Goal: Information Seeking & Learning: Learn about a topic

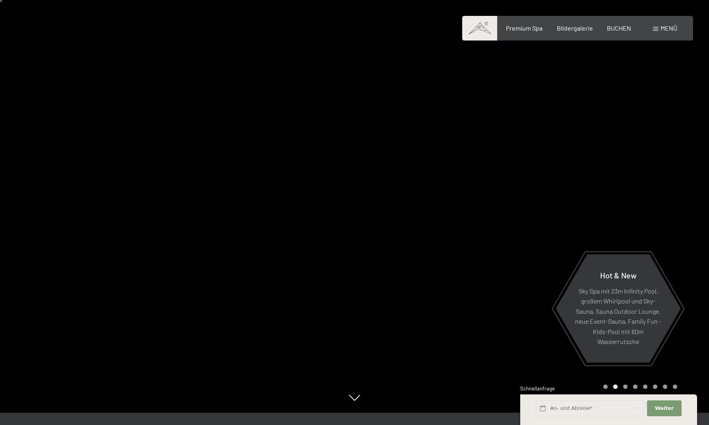
scroll to position [20, 0]
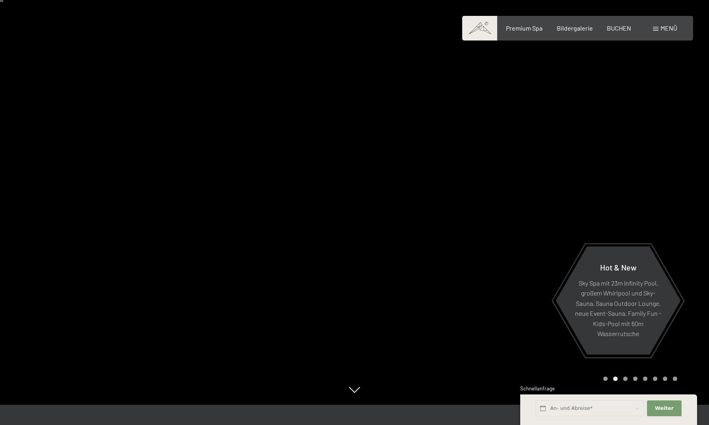
click at [604, 377] on div "Carousel Page 1" at bounding box center [605, 379] width 4 height 4
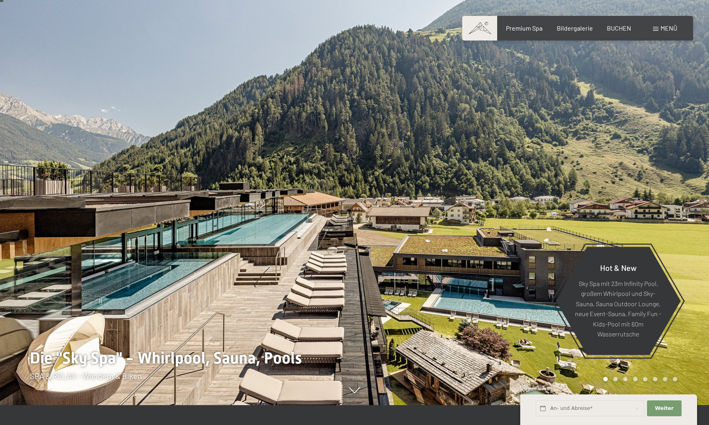
scroll to position [19, 0]
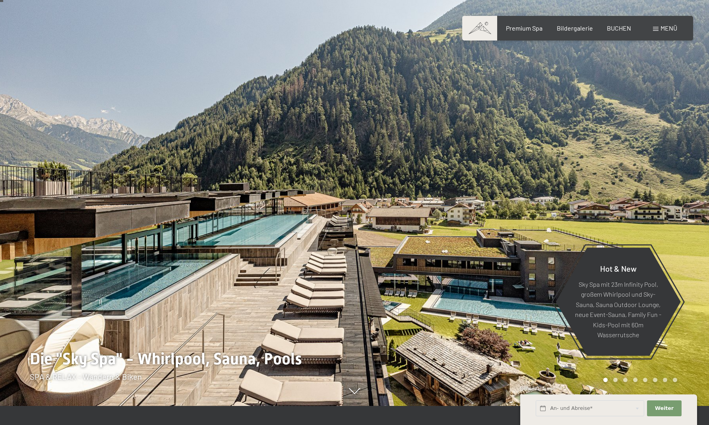
click at [614, 380] on div "Carousel Page 2" at bounding box center [615, 380] width 4 height 4
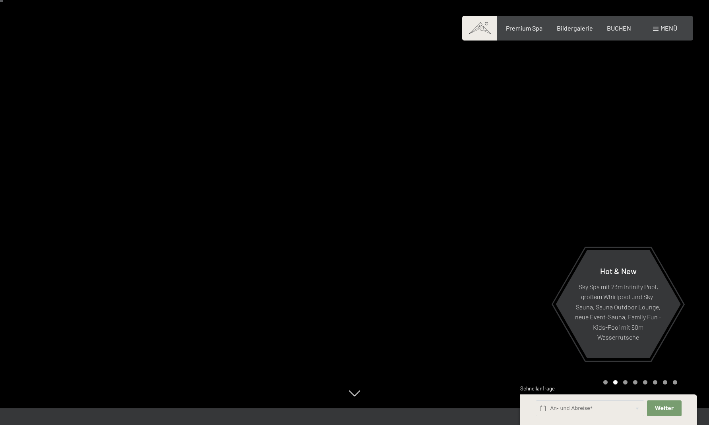
scroll to position [16, 0]
click at [573, 29] on span "Bildergalerie" at bounding box center [575, 27] width 36 height 8
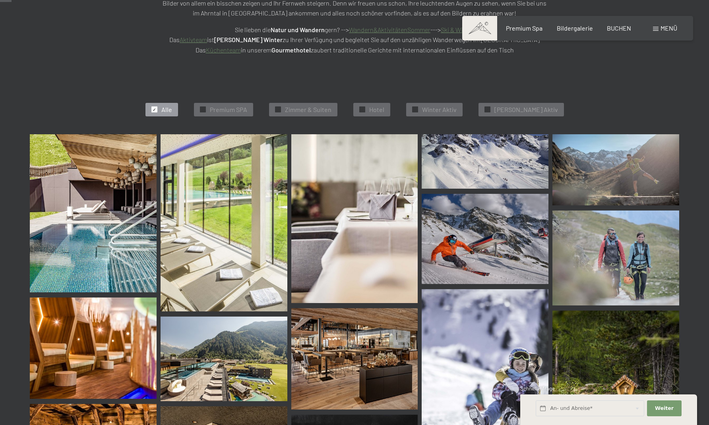
scroll to position [172, 0]
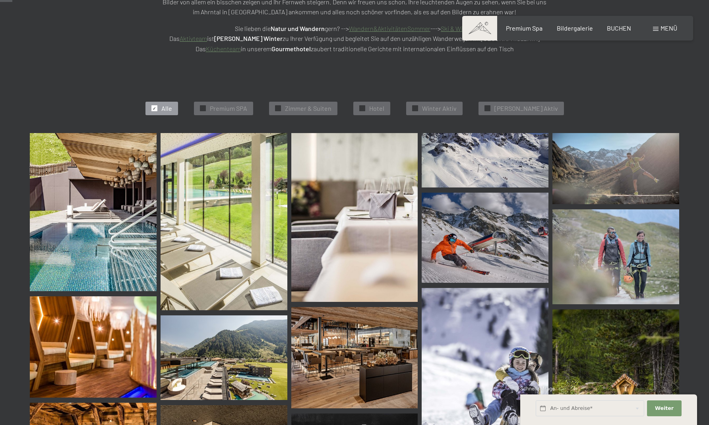
click at [68, 208] on img at bounding box center [93, 212] width 127 height 158
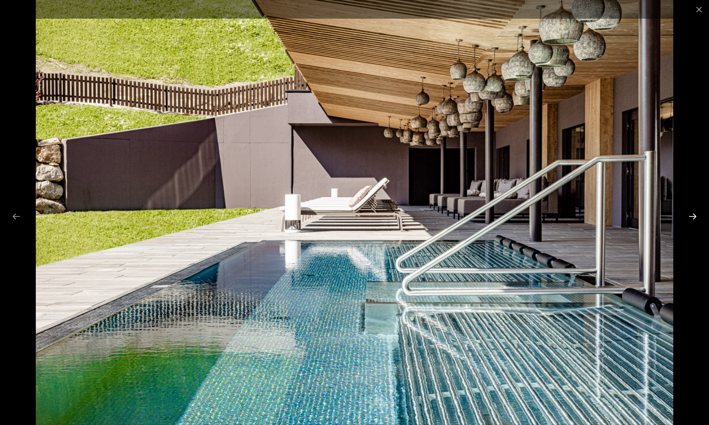
scroll to position [175, 0]
click at [694, 216] on button "Next slide" at bounding box center [692, 216] width 17 height 15
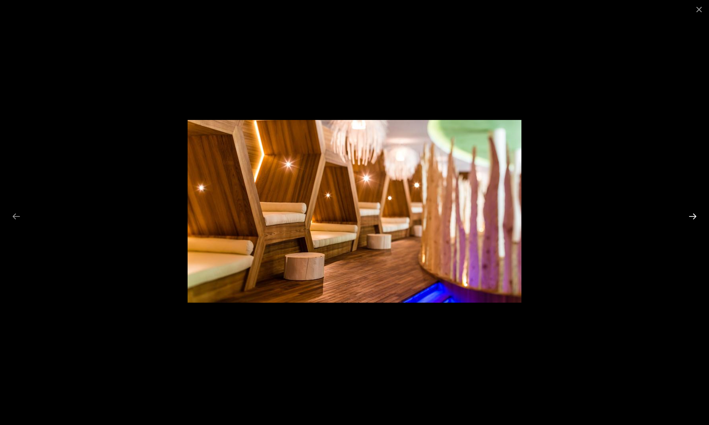
scroll to position [176, 0]
click at [694, 216] on button "Next slide" at bounding box center [692, 216] width 17 height 15
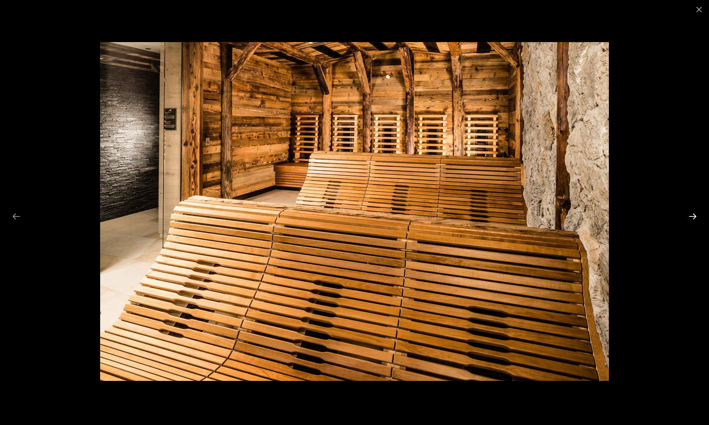
scroll to position [174, 0]
click at [694, 216] on button "Next slide" at bounding box center [692, 216] width 17 height 15
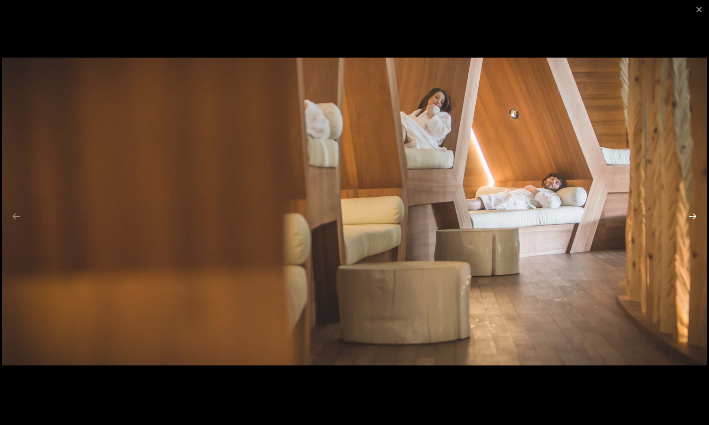
click at [694, 216] on button "Next slide" at bounding box center [692, 216] width 17 height 15
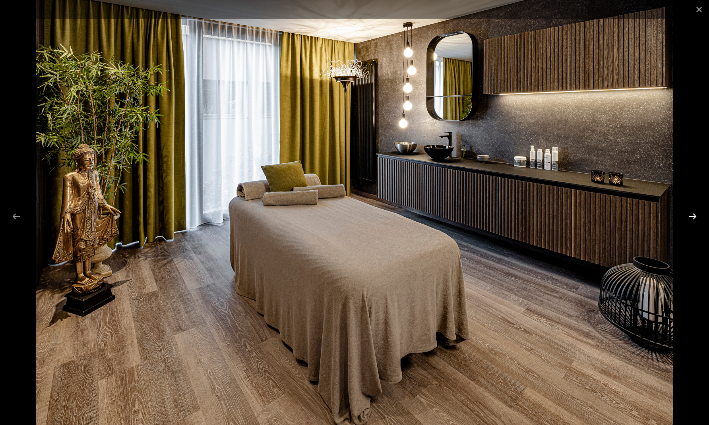
click at [694, 216] on button "Next slide" at bounding box center [692, 216] width 17 height 15
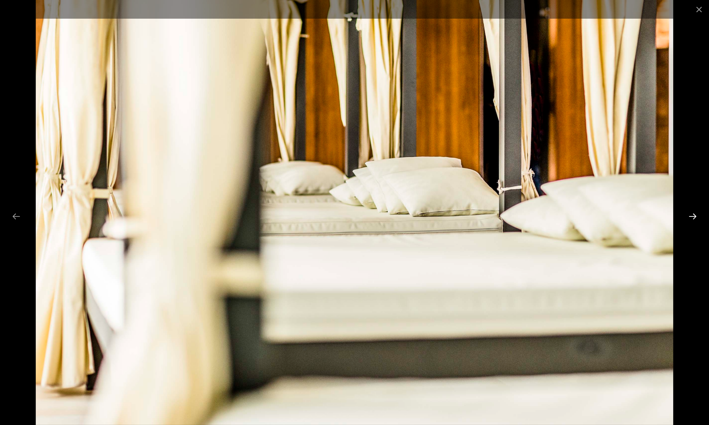
click at [694, 216] on button "Next slide" at bounding box center [692, 216] width 17 height 15
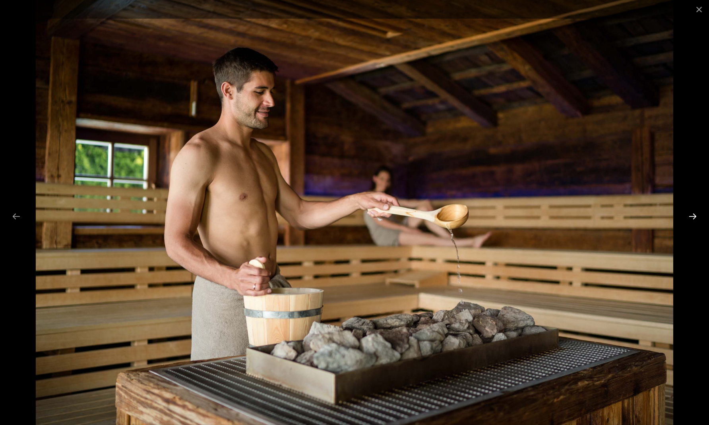
click at [694, 216] on button "Next slide" at bounding box center [692, 216] width 17 height 15
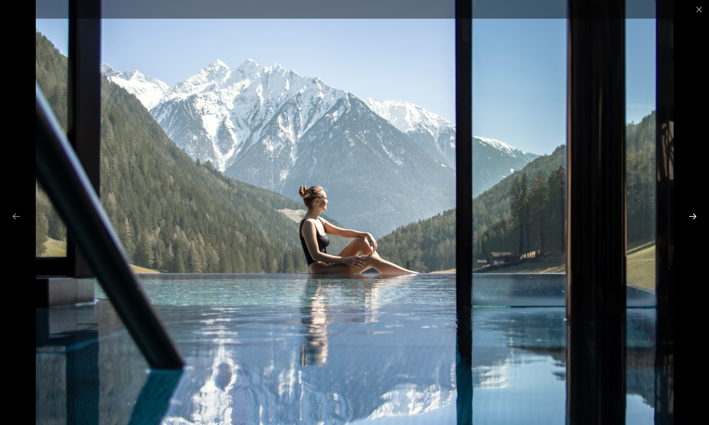
click at [694, 216] on button "Next slide" at bounding box center [692, 216] width 17 height 15
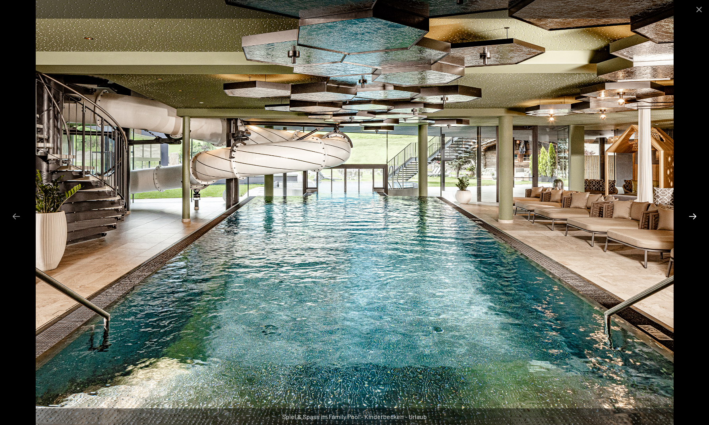
click at [691, 215] on button "Next slide" at bounding box center [692, 216] width 17 height 15
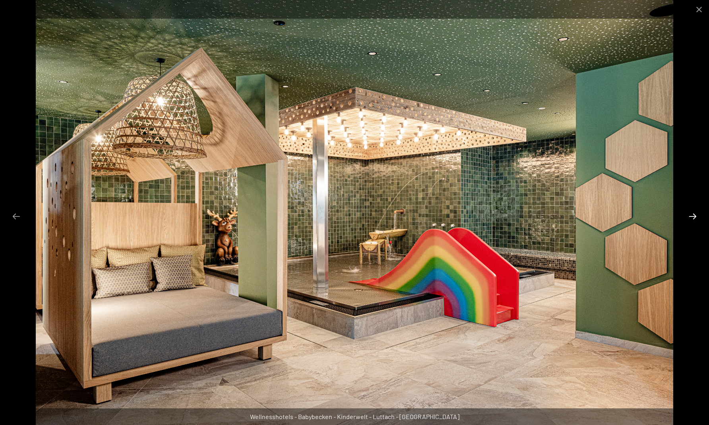
click at [691, 215] on button "Next slide" at bounding box center [692, 216] width 17 height 15
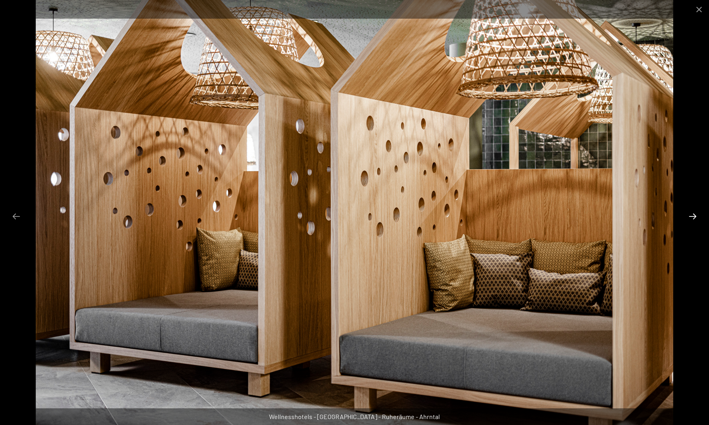
click at [691, 215] on button "Next slide" at bounding box center [692, 216] width 17 height 15
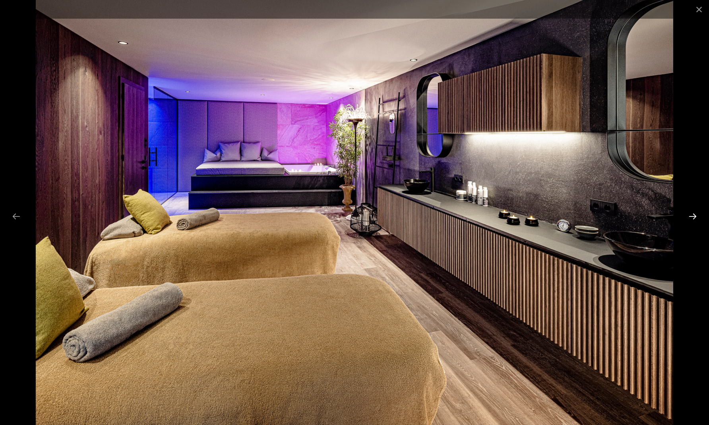
click at [691, 215] on button "Next slide" at bounding box center [692, 216] width 17 height 15
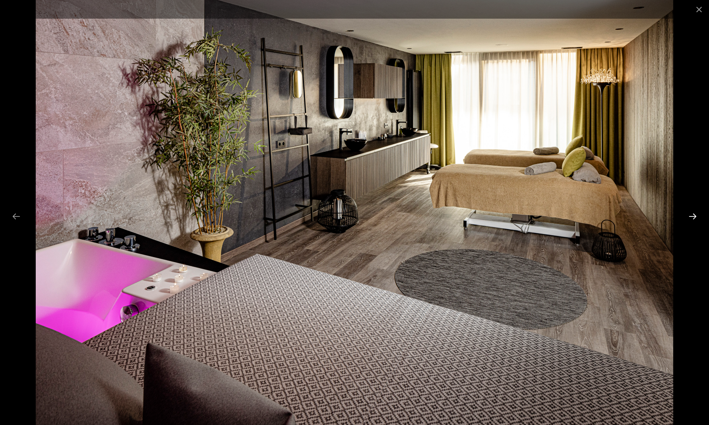
click at [691, 215] on button "Next slide" at bounding box center [692, 216] width 17 height 15
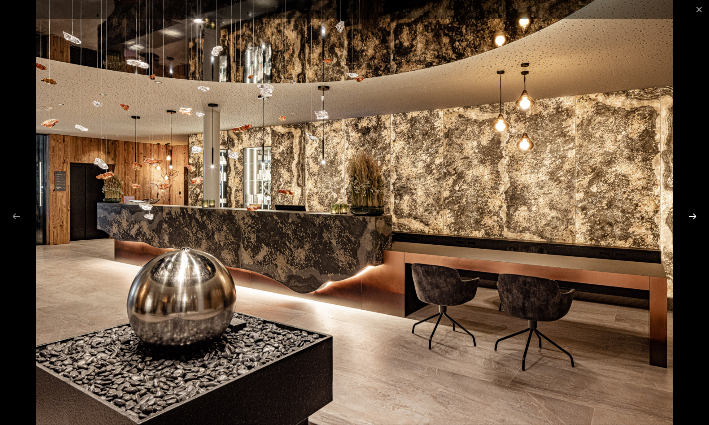
click at [691, 215] on button "Next slide" at bounding box center [692, 216] width 17 height 15
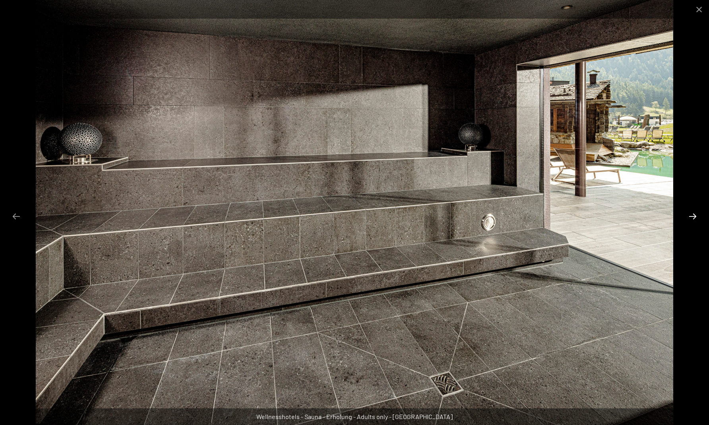
click at [691, 215] on button "Next slide" at bounding box center [692, 216] width 17 height 15
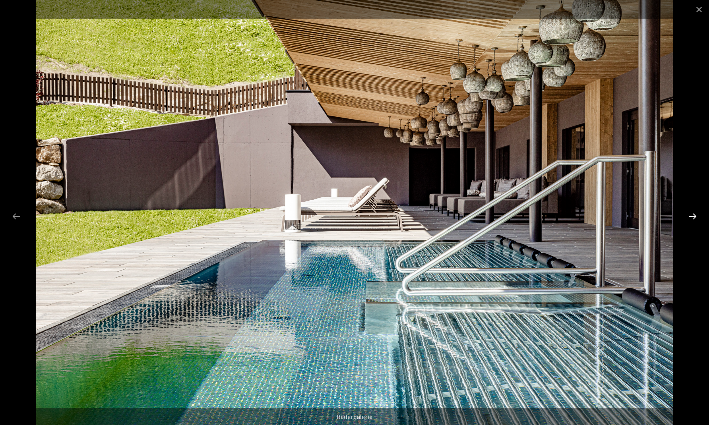
click at [691, 215] on button "Next slide" at bounding box center [692, 216] width 17 height 15
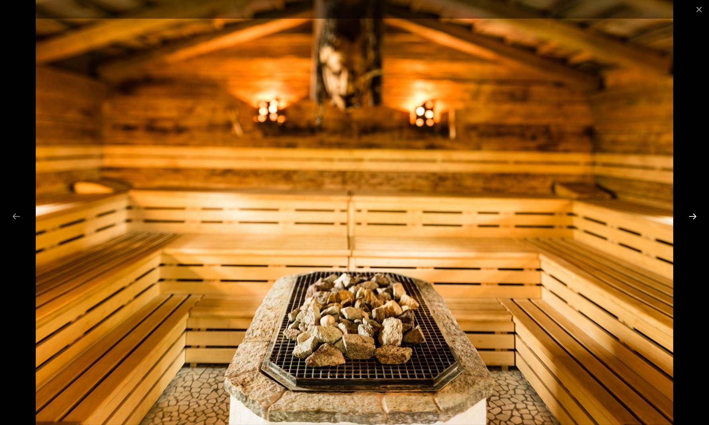
scroll to position [177, 0]
click at [691, 215] on button "Next slide" at bounding box center [692, 216] width 17 height 15
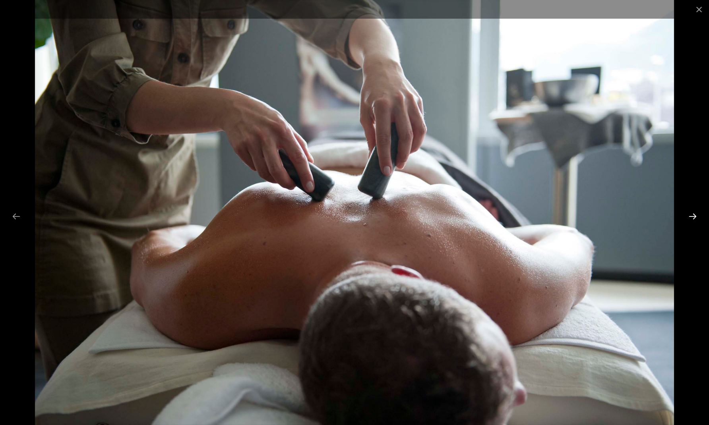
scroll to position [180, 0]
click at [691, 215] on button "Next slide" at bounding box center [692, 216] width 17 height 15
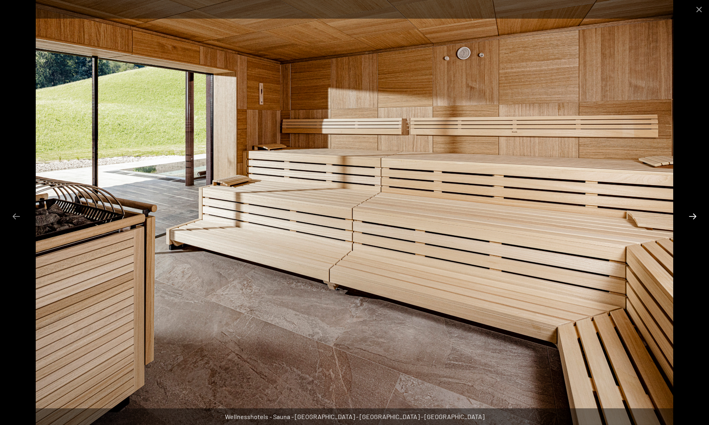
click at [691, 215] on button "Next slide" at bounding box center [692, 216] width 17 height 15
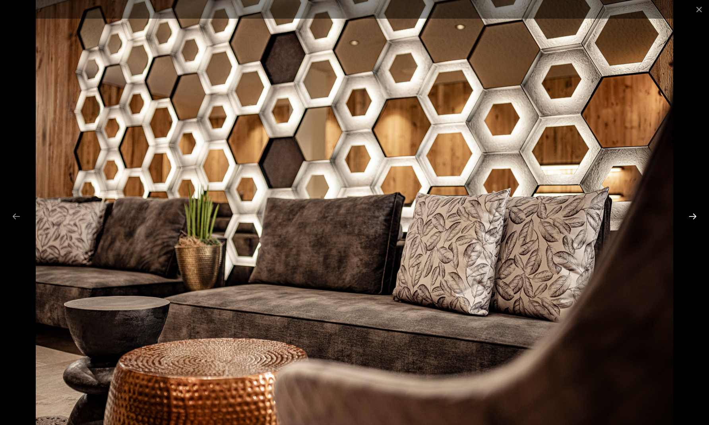
click at [691, 215] on button "Next slide" at bounding box center [692, 216] width 17 height 15
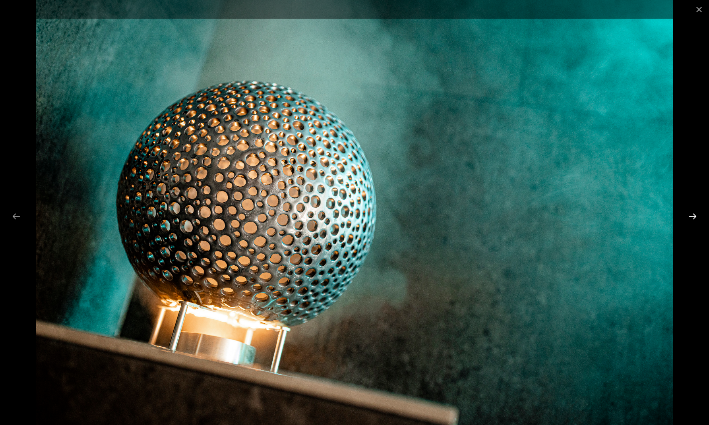
click at [691, 215] on button "Next slide" at bounding box center [692, 216] width 17 height 15
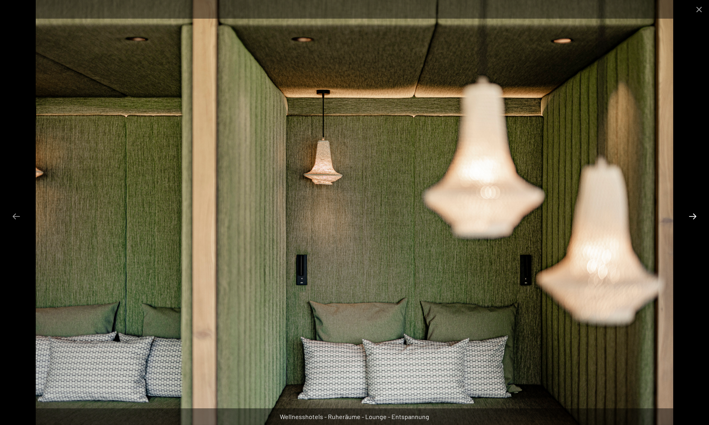
click at [691, 215] on button "Next slide" at bounding box center [692, 216] width 17 height 15
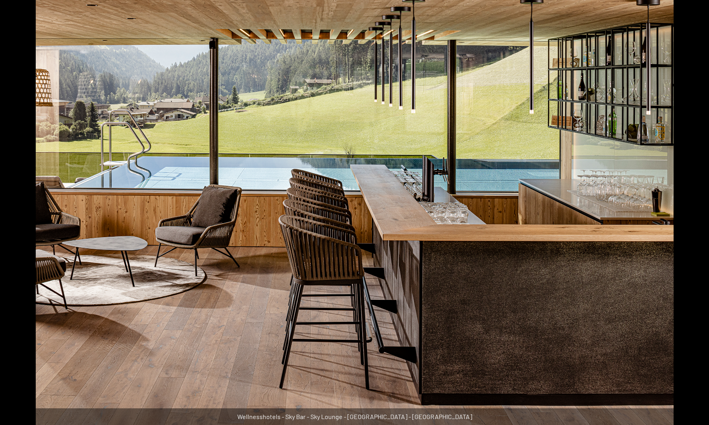
click at [691, 215] on button "Next slide" at bounding box center [696, 216] width 17 height 15
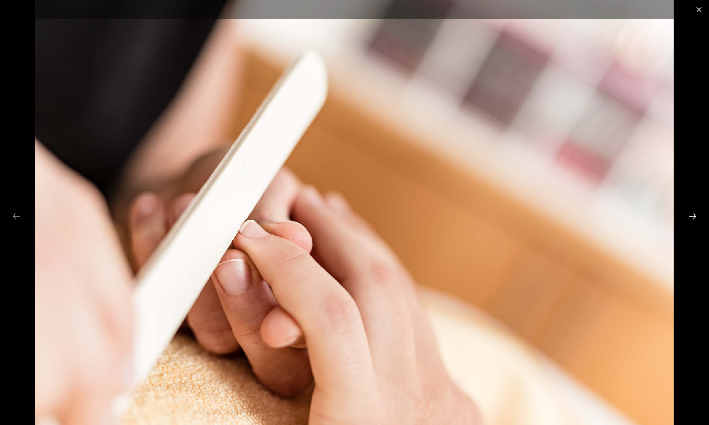
click at [691, 215] on button "Next slide" at bounding box center [692, 216] width 17 height 15
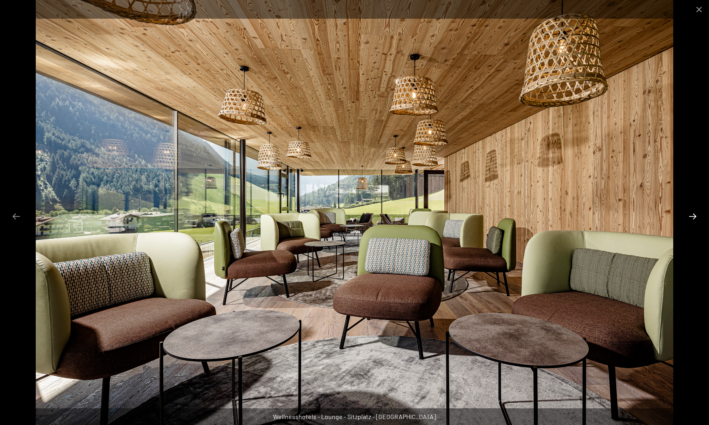
click at [691, 215] on button "Next slide" at bounding box center [692, 216] width 17 height 15
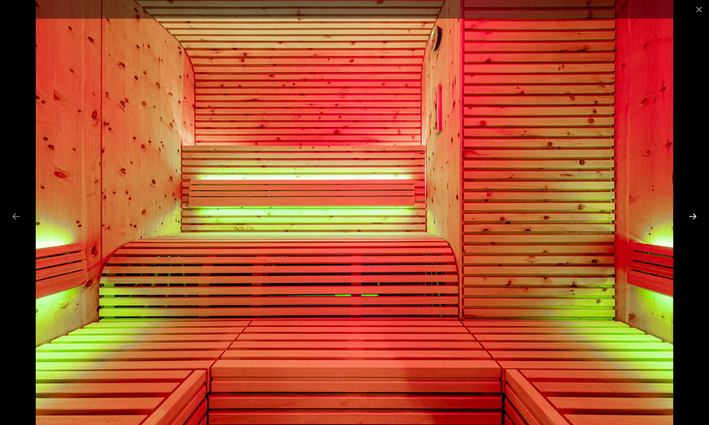
click at [691, 215] on button "Next slide" at bounding box center [692, 216] width 17 height 15
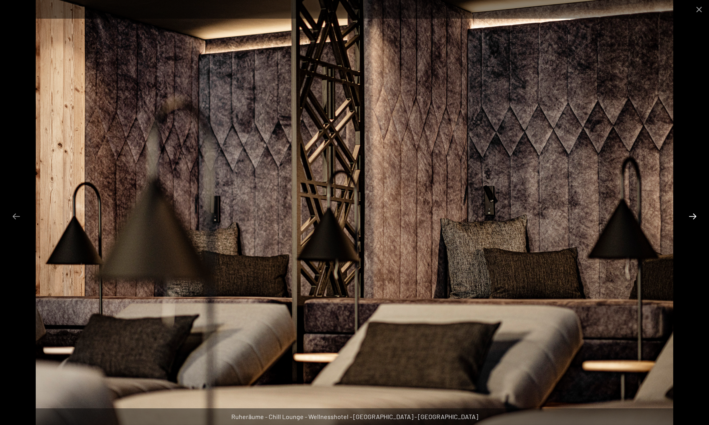
click at [691, 215] on button "Next slide" at bounding box center [692, 216] width 17 height 15
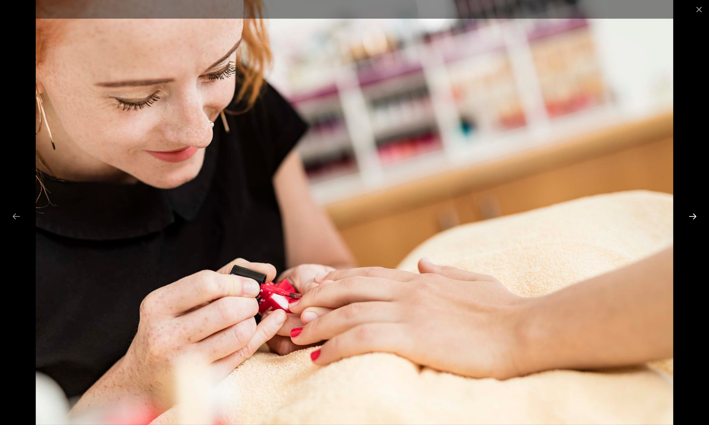
click at [691, 215] on button "Next slide" at bounding box center [692, 216] width 17 height 15
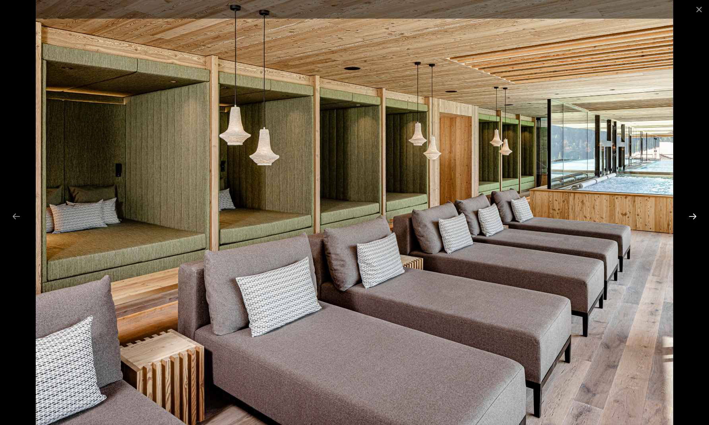
click at [691, 215] on button "Next slide" at bounding box center [692, 216] width 17 height 15
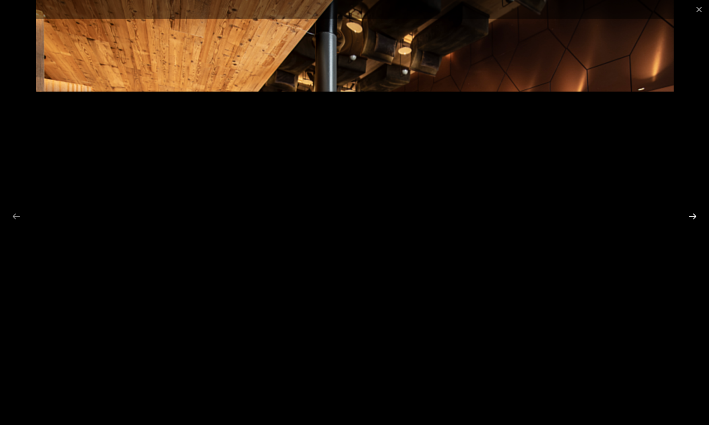
click at [691, 215] on button "Next slide" at bounding box center [692, 216] width 17 height 15
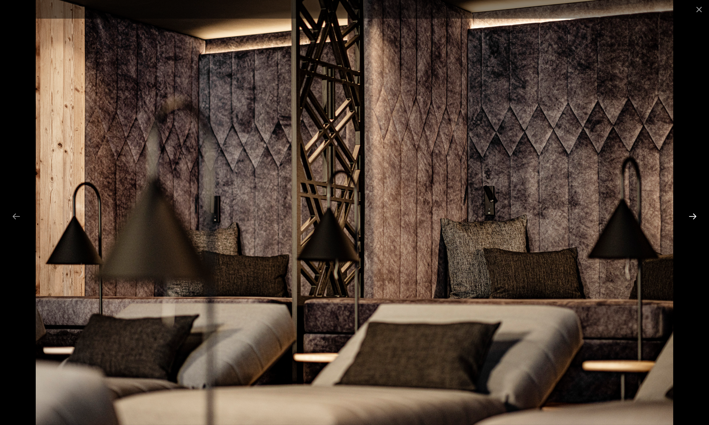
click at [691, 215] on button "Next slide" at bounding box center [692, 216] width 17 height 15
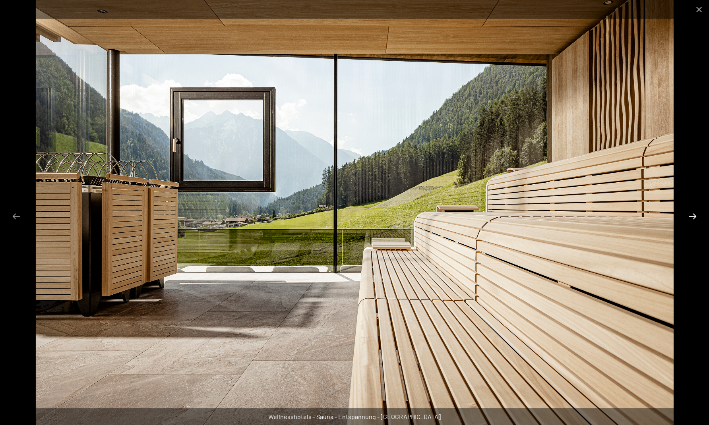
click at [691, 215] on button "Next slide" at bounding box center [692, 216] width 17 height 15
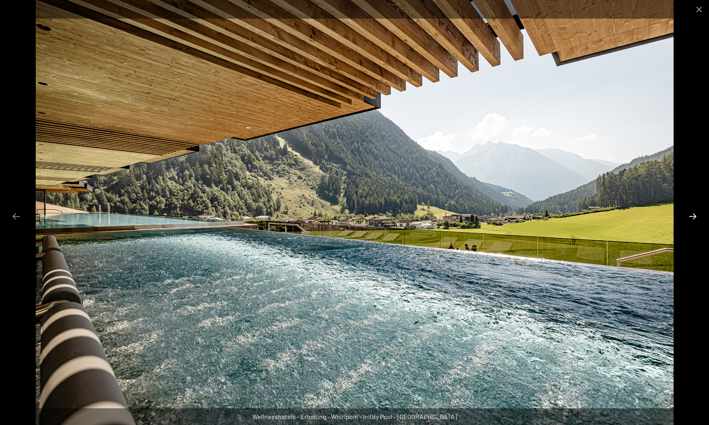
click at [691, 215] on button "Next slide" at bounding box center [692, 216] width 17 height 15
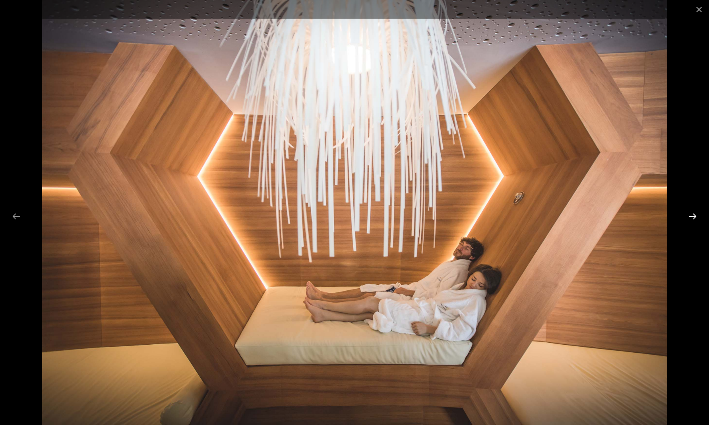
click at [691, 215] on button "Next slide" at bounding box center [692, 216] width 17 height 15
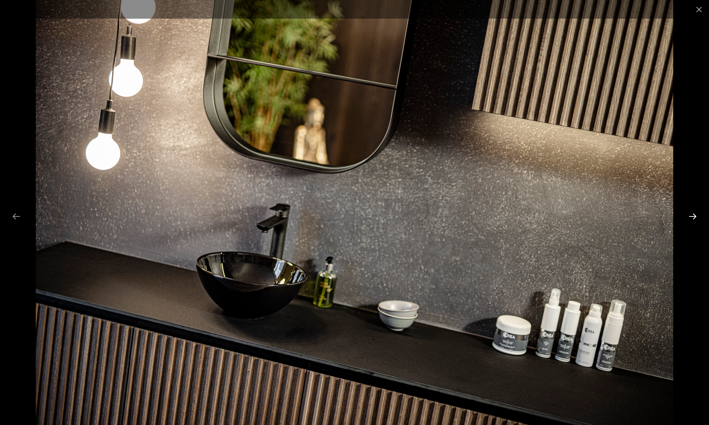
click at [691, 215] on button "Next slide" at bounding box center [692, 216] width 17 height 15
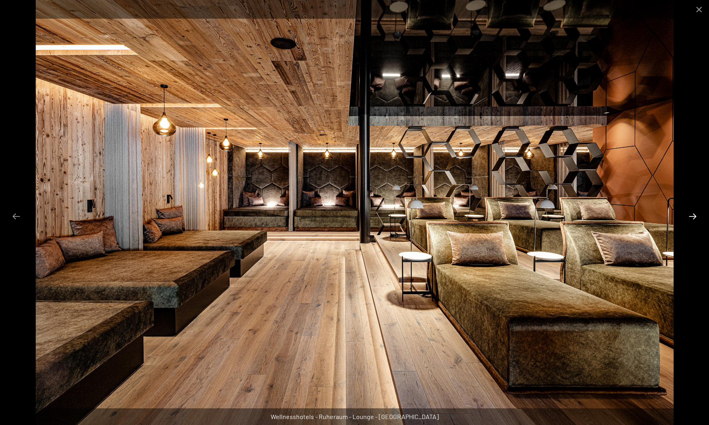
click at [691, 215] on button "Next slide" at bounding box center [692, 216] width 17 height 15
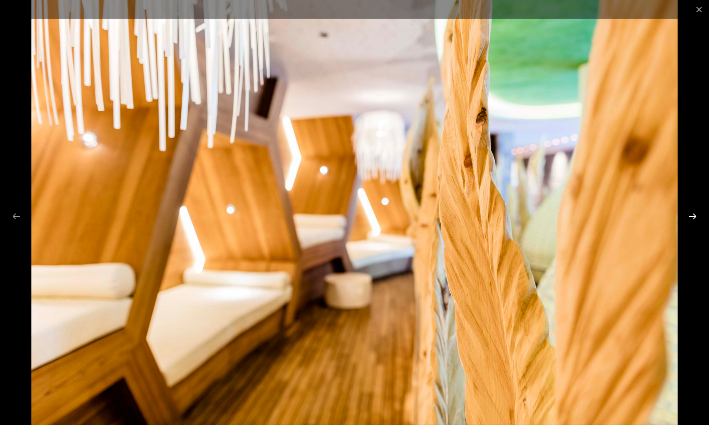
click at [691, 215] on button "Next slide" at bounding box center [692, 216] width 17 height 15
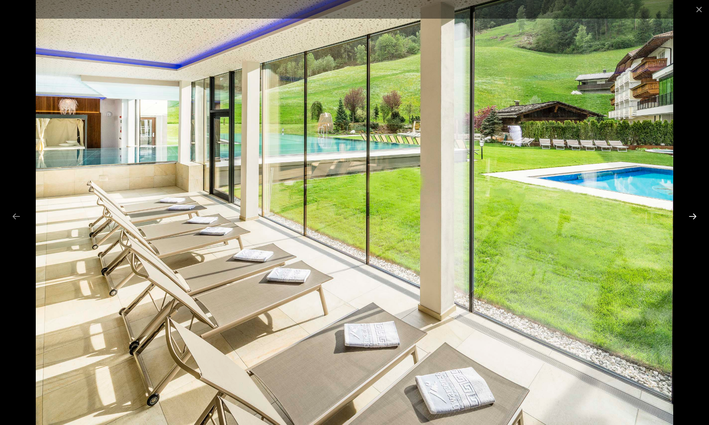
click at [691, 215] on button "Next slide" at bounding box center [692, 216] width 17 height 15
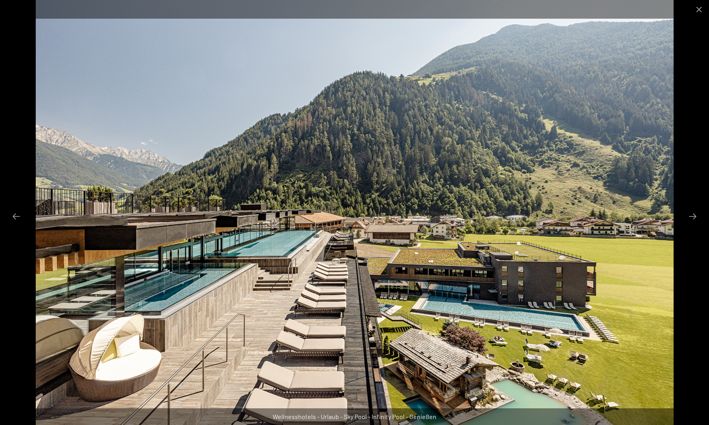
scroll to position [254, 0]
click at [701, 11] on button "Close gallery" at bounding box center [699, 9] width 20 height 19
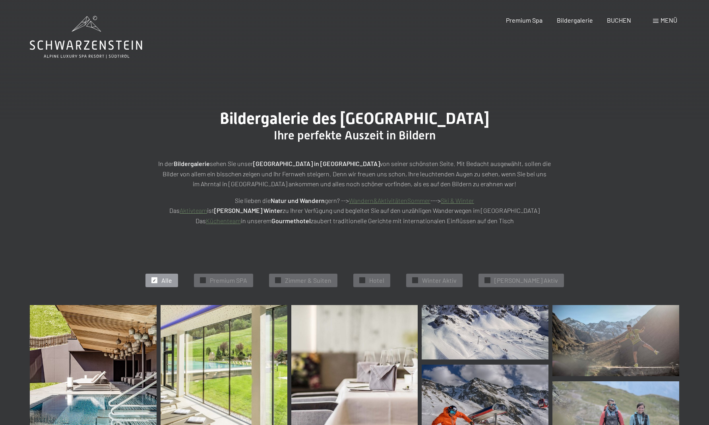
scroll to position [1, 0]
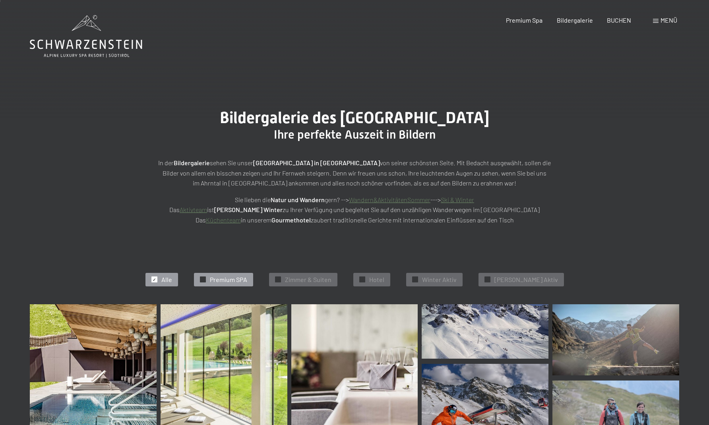
click at [247, 279] on span "Premium SPA" at bounding box center [228, 279] width 37 height 9
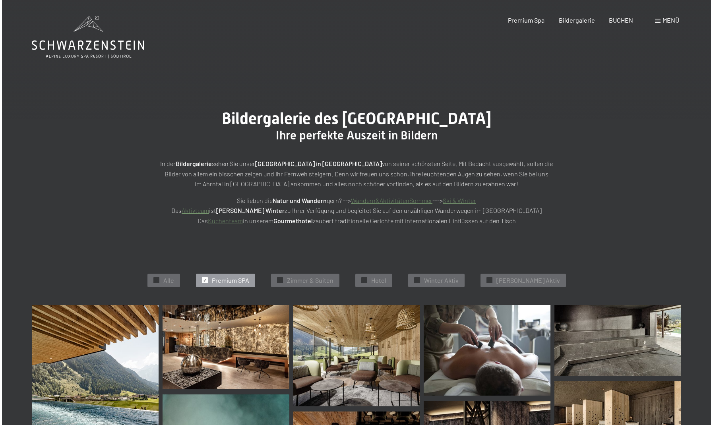
scroll to position [0, 0]
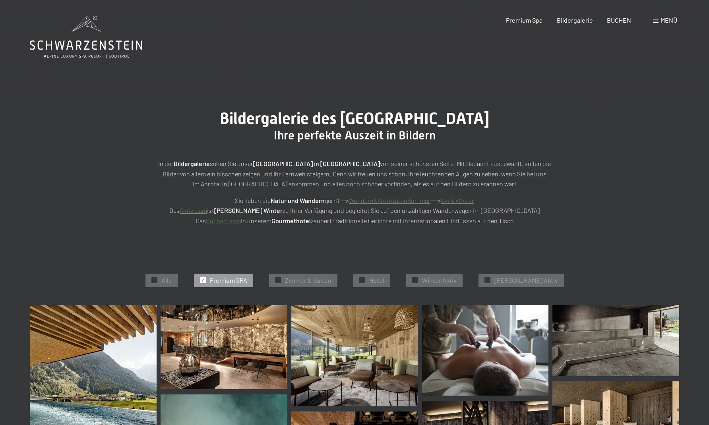
click at [672, 20] on span "Menü" at bounding box center [668, 20] width 17 height 8
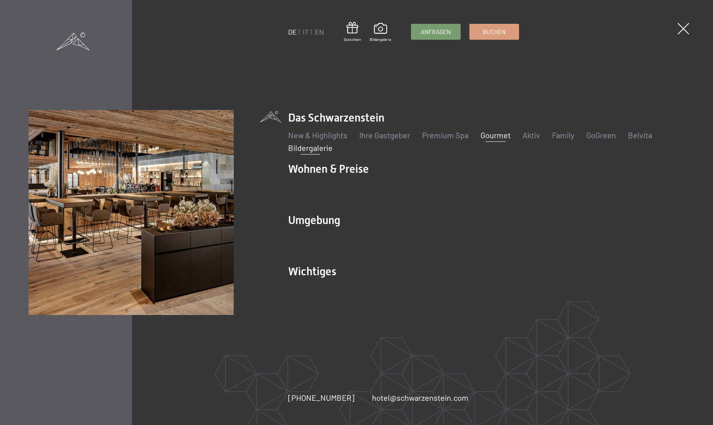
click at [496, 138] on link "Gourmet" at bounding box center [495, 135] width 30 height 10
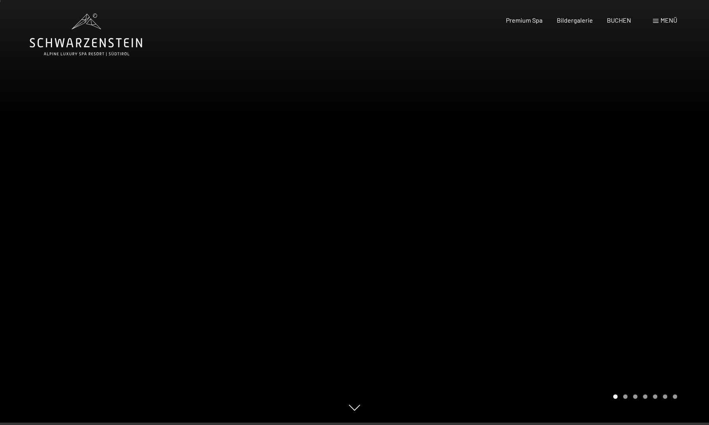
click at [623, 398] on div "Carousel Page 2" at bounding box center [625, 397] width 4 height 4
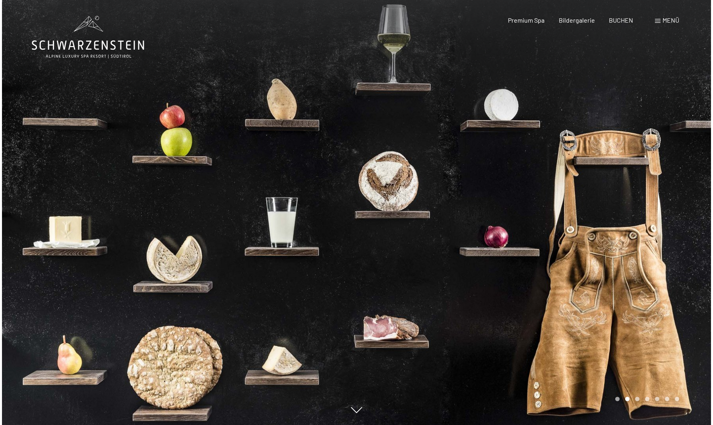
scroll to position [2, 0]
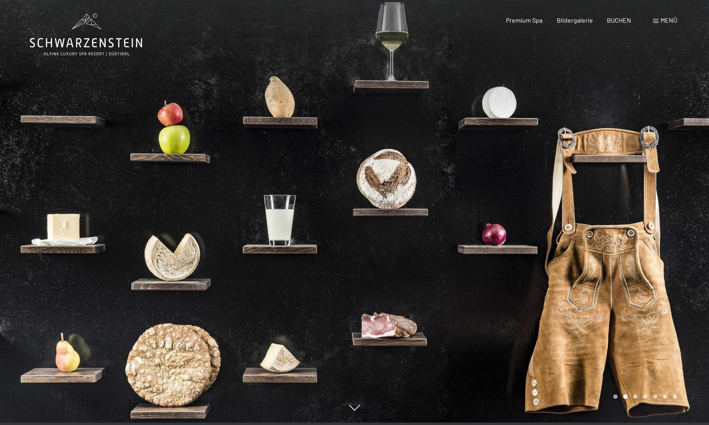
click at [668, 19] on span "Menü" at bounding box center [668, 20] width 17 height 8
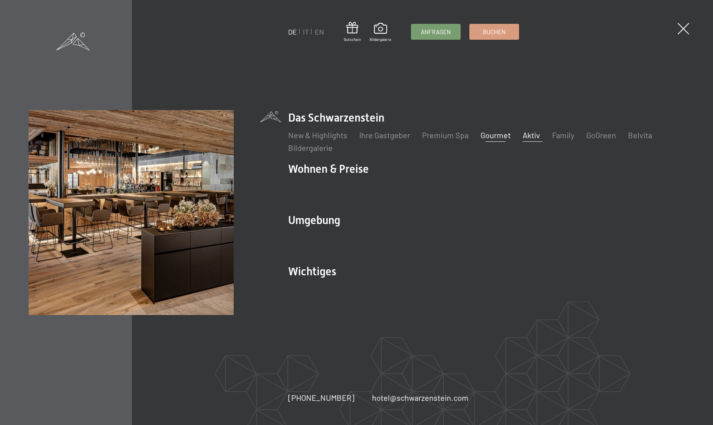
click at [530, 137] on link "Aktiv" at bounding box center [531, 135] width 17 height 10
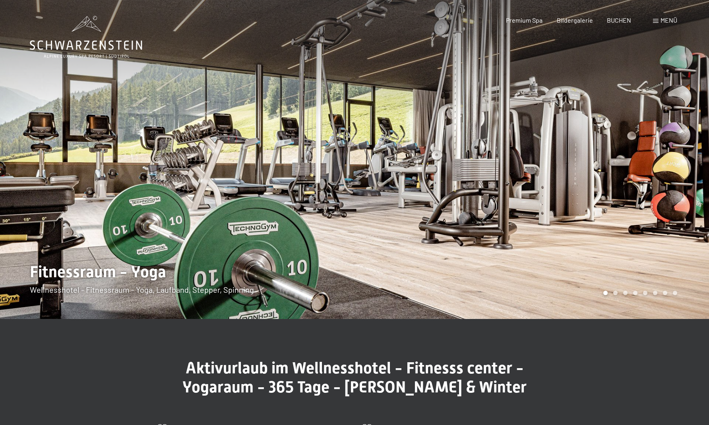
click at [672, 207] on div at bounding box center [531, 159] width 354 height 319
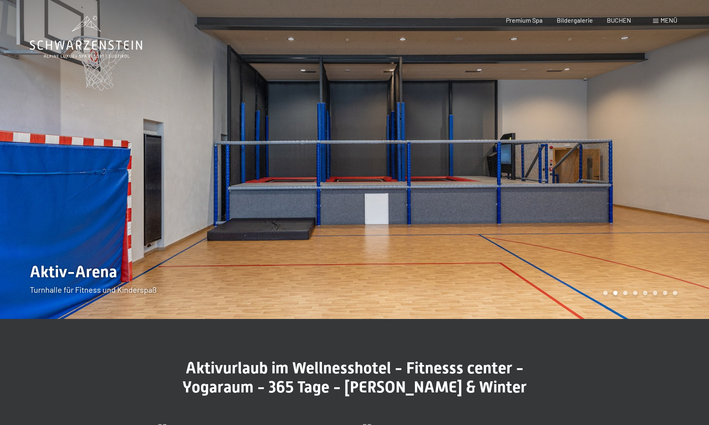
click at [672, 207] on div at bounding box center [531, 159] width 354 height 319
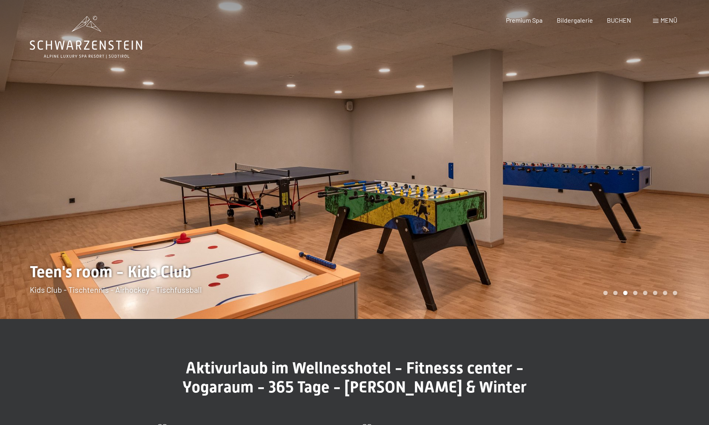
click at [672, 207] on div at bounding box center [531, 159] width 354 height 319
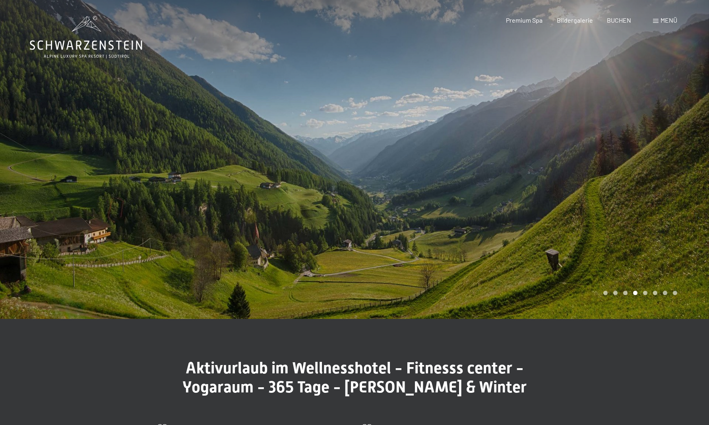
click at [672, 207] on div at bounding box center [531, 159] width 354 height 319
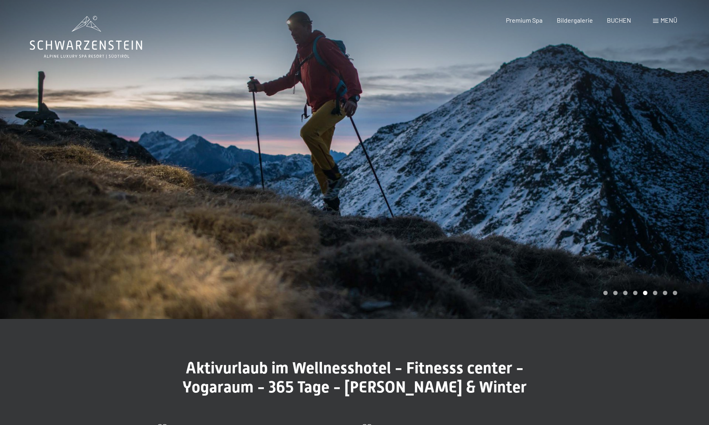
click at [672, 207] on div at bounding box center [531, 159] width 354 height 319
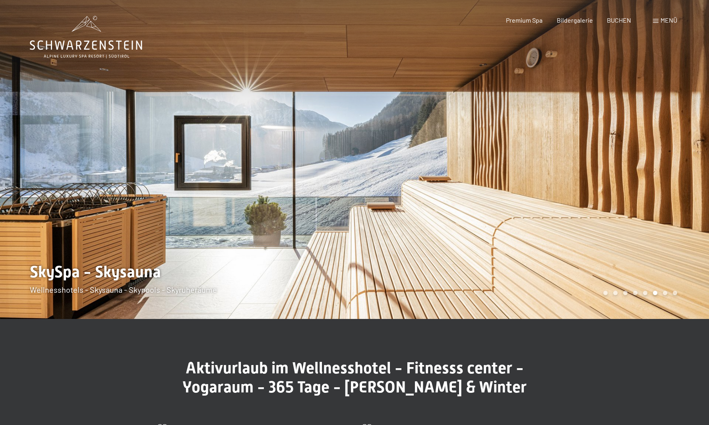
click at [672, 207] on div at bounding box center [531, 159] width 354 height 319
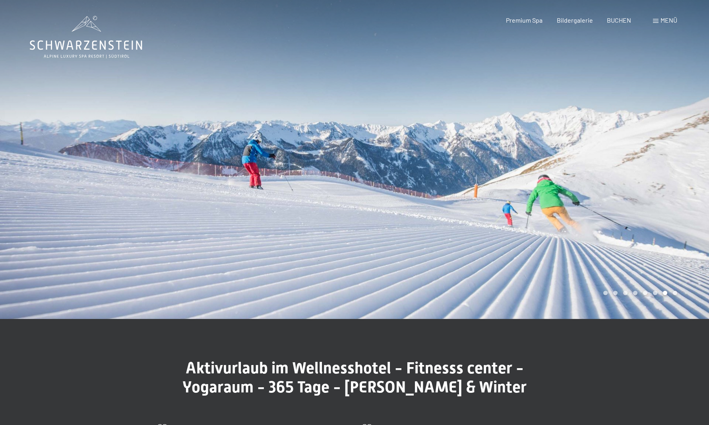
click at [670, 24] on div "Menü" at bounding box center [665, 20] width 24 height 9
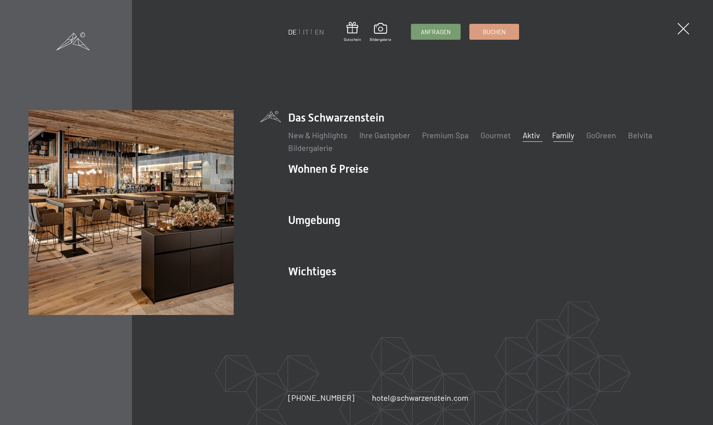
click at [558, 136] on link "Family" at bounding box center [563, 135] width 22 height 10
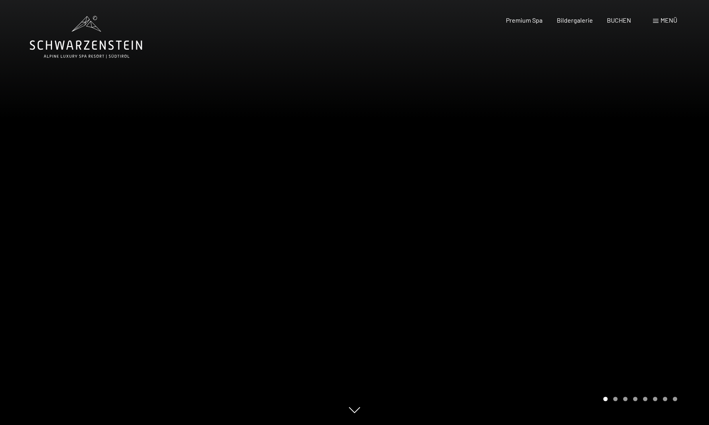
click at [616, 175] on div at bounding box center [531, 212] width 354 height 425
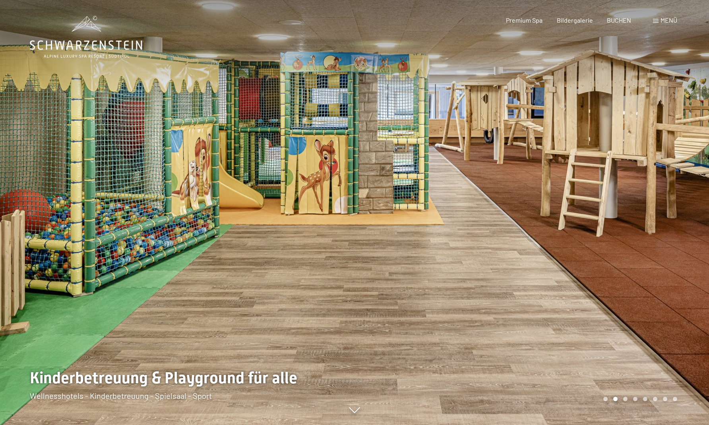
click at [616, 175] on div at bounding box center [531, 212] width 354 height 425
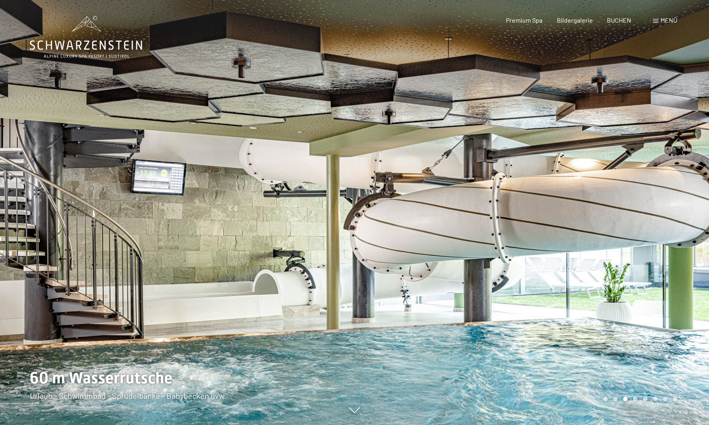
click at [616, 175] on div at bounding box center [531, 212] width 354 height 425
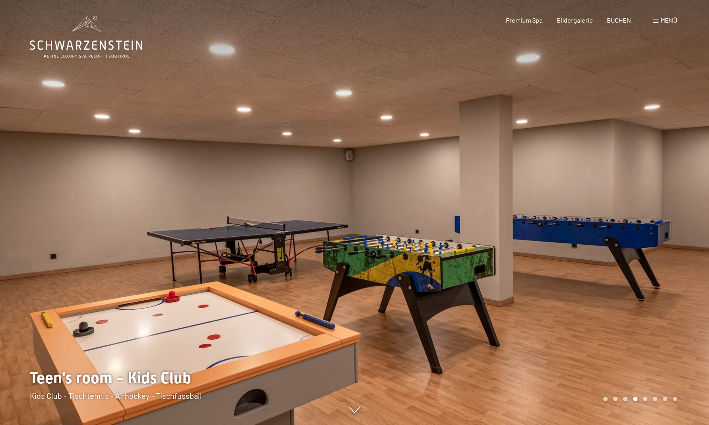
click at [616, 175] on div at bounding box center [531, 212] width 354 height 425
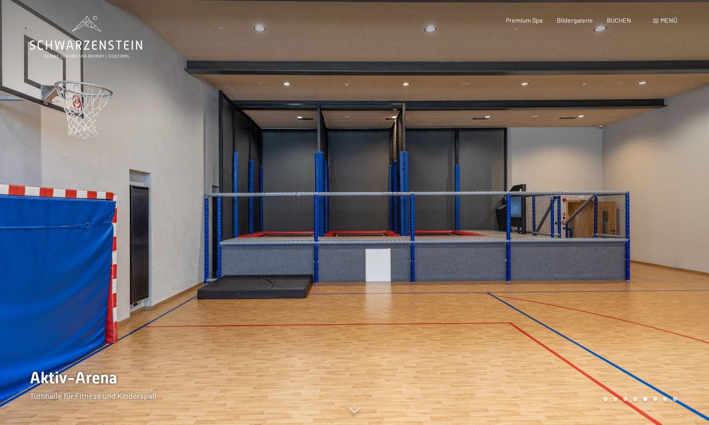
click at [666, 21] on span "Menü" at bounding box center [668, 20] width 17 height 8
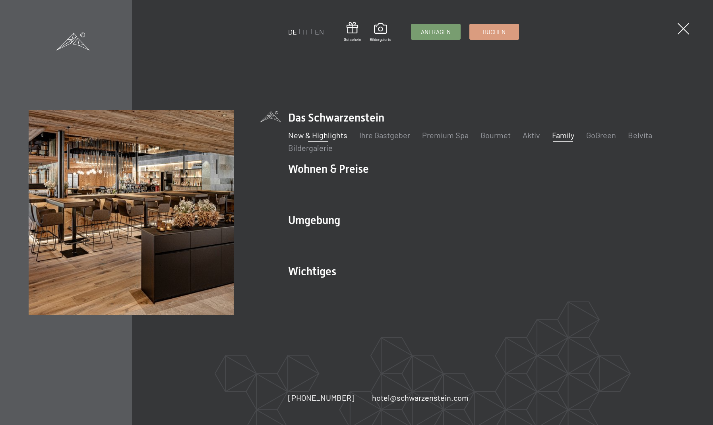
click at [336, 135] on link "New & Highlights" at bounding box center [317, 135] width 59 height 10
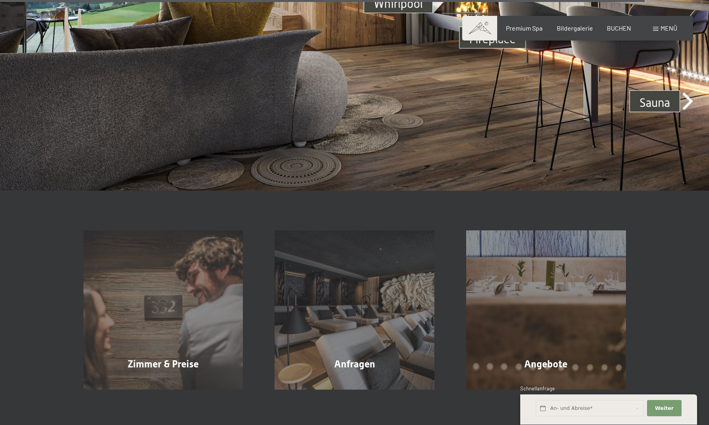
scroll to position [3077, 0]
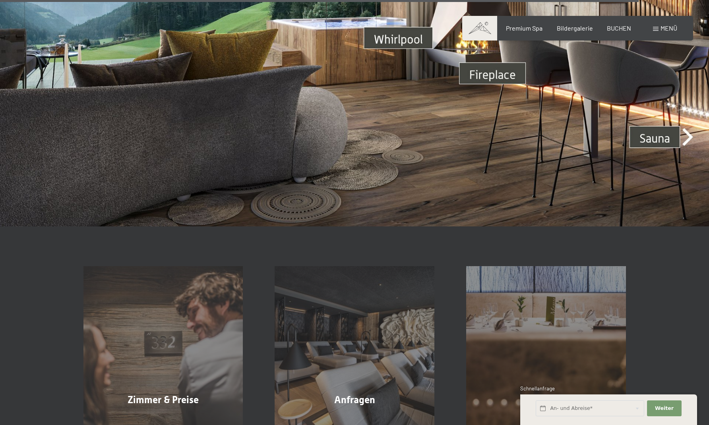
click at [691, 102] on img at bounding box center [354, 27] width 709 height 399
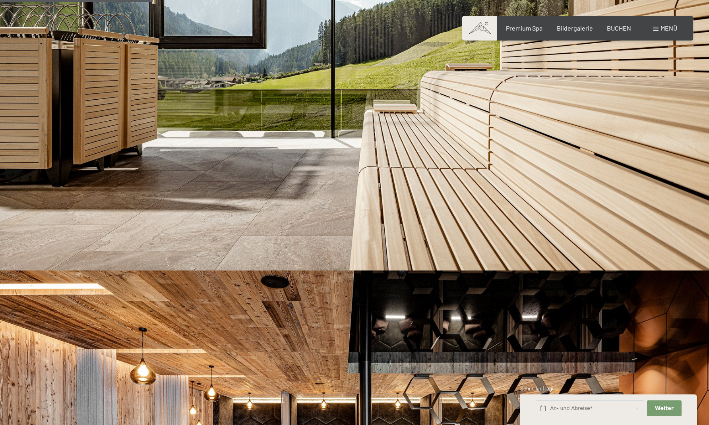
scroll to position [675, 0]
